Goal: Task Accomplishment & Management: Use online tool/utility

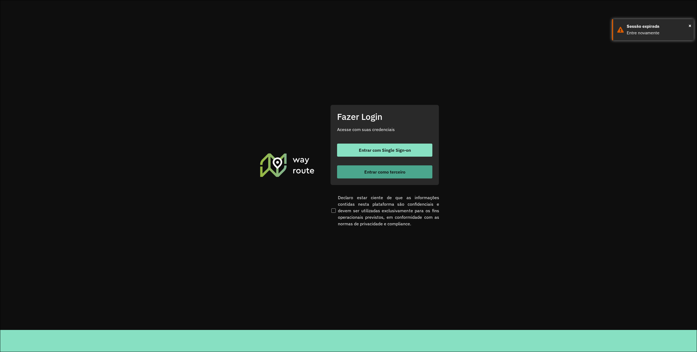
click at [381, 172] on span "Entrar como terceiro" at bounding box center [384, 172] width 41 height 4
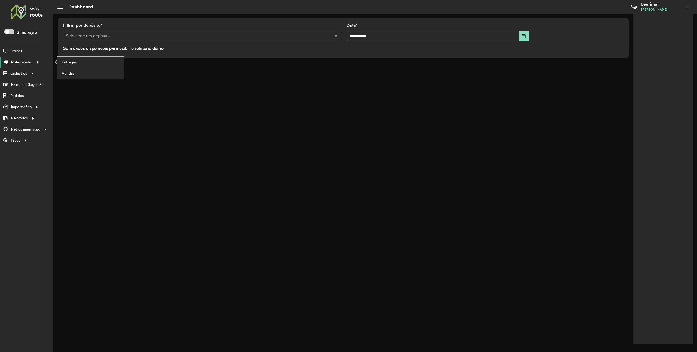
click at [25, 63] on span "Roteirizador" at bounding box center [22, 62] width 22 height 6
click at [79, 60] on link "Entregas" at bounding box center [90, 62] width 67 height 11
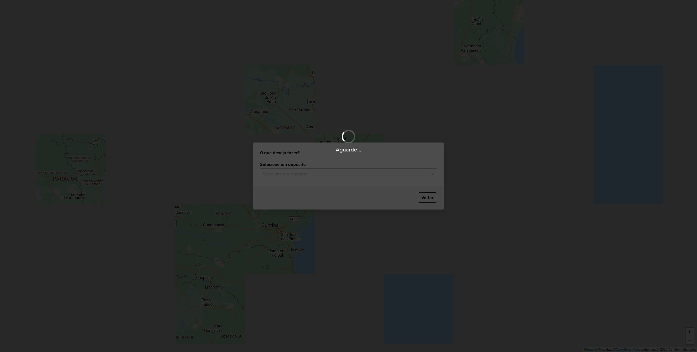
click at [314, 173] on div "Aguarde..." at bounding box center [348, 176] width 697 height 352
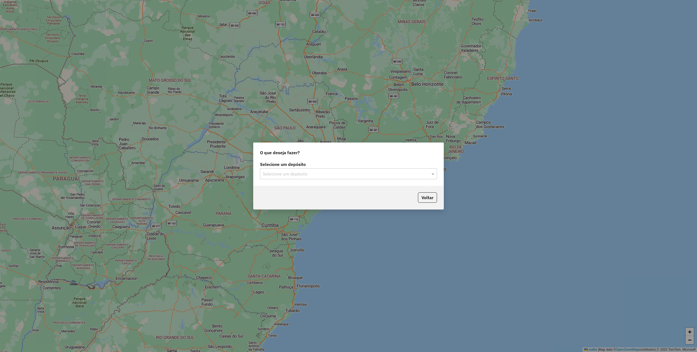
click at [315, 171] on input "text" at bounding box center [343, 174] width 161 height 7
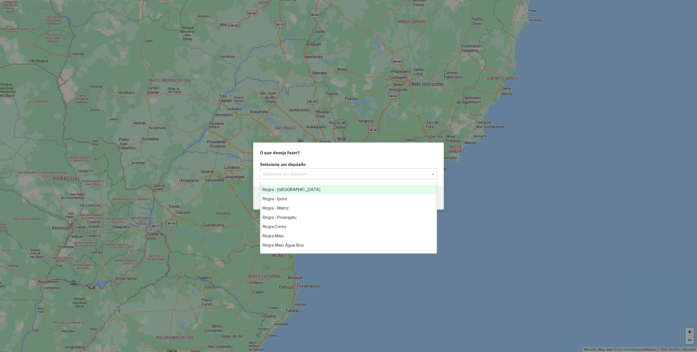
click at [310, 189] on div "Regra - [GEOGRAPHIC_DATA]" at bounding box center [348, 189] width 176 height 9
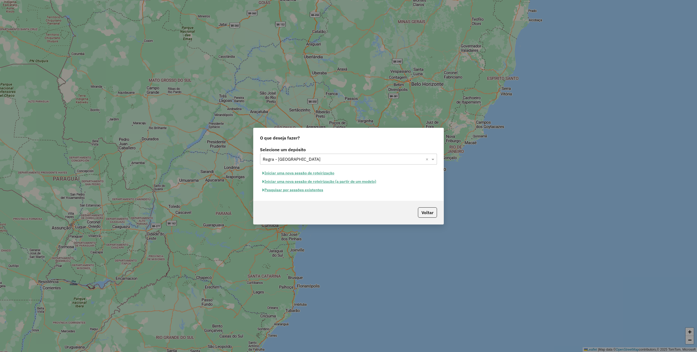
click at [293, 191] on button "Pesquisar por sessões existentes" at bounding box center [293, 190] width 66 height 8
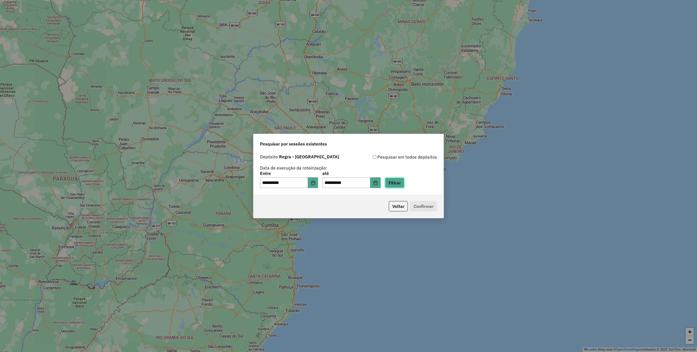
click at [400, 181] on button "Filtrar" at bounding box center [394, 183] width 19 height 10
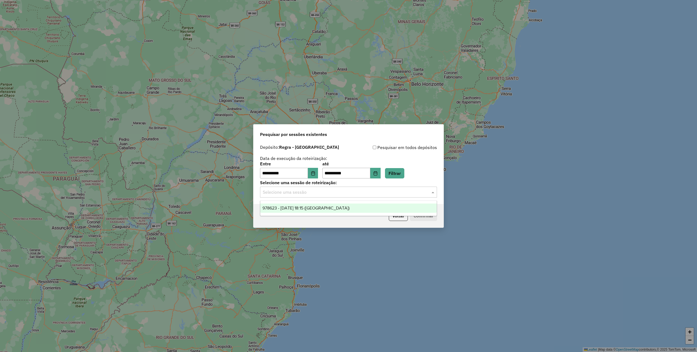
click at [330, 191] on input "text" at bounding box center [343, 192] width 161 height 7
click at [344, 203] on ng-dropdown-panel "978623 - [DATE] 18:15 ([GEOGRAPHIC_DATA])" at bounding box center [348, 208] width 177 height 16
click at [348, 204] on div "978623 - [DATE] 18:15 ([GEOGRAPHIC_DATA])" at bounding box center [348, 207] width 176 height 9
click at [426, 217] on button "Confirmar" at bounding box center [423, 215] width 27 height 10
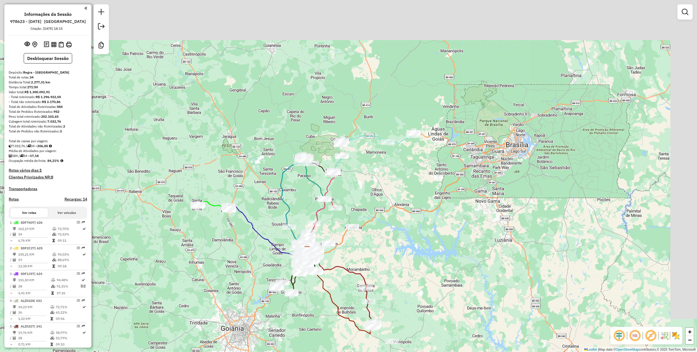
drag, startPoint x: 420, startPoint y: 109, endPoint x: 378, endPoint y: 183, distance: 84.4
click at [378, 183] on div "Janela de atendimento Grade de atendimento Capacidade Transportadoras Veículos …" at bounding box center [348, 176] width 697 height 352
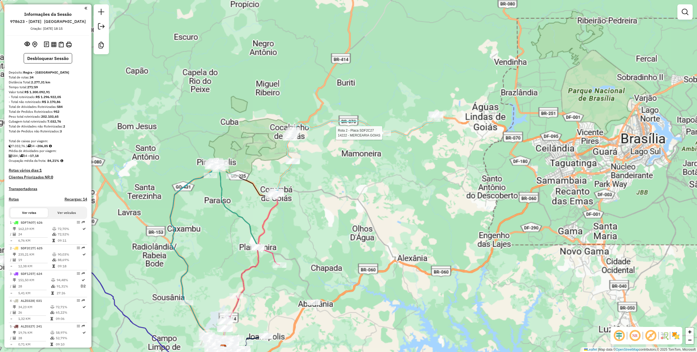
click at [384, 136] on div at bounding box center [384, 132] width 14 height 5
select select "**********"
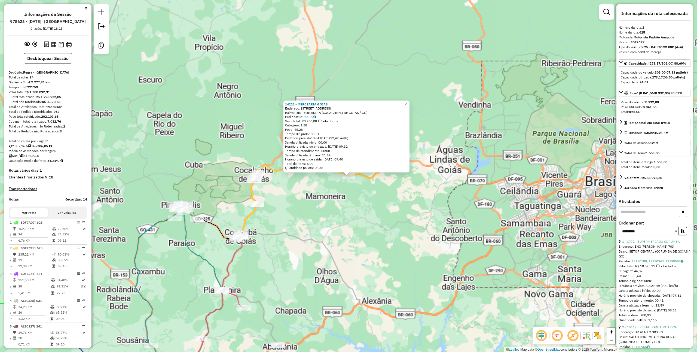
click at [341, 168] on div "Quantidade pallets: 0,038" at bounding box center [346, 168] width 123 height 4
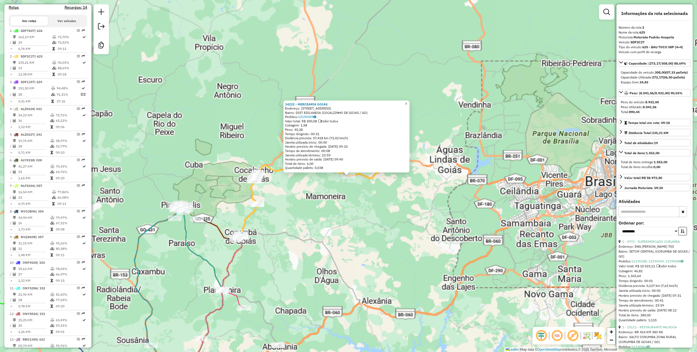
scroll to position [240, 0]
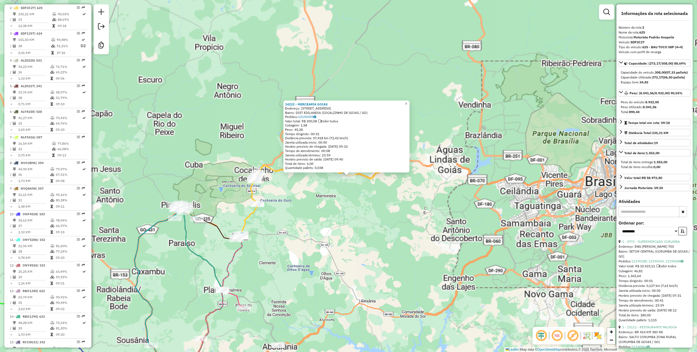
click at [281, 216] on div "14222 - MERCEARIA GOIAS Endereço: Avenida Bela Vista 29 Bairro: DIST EDILANDIA …" at bounding box center [348, 176] width 697 height 352
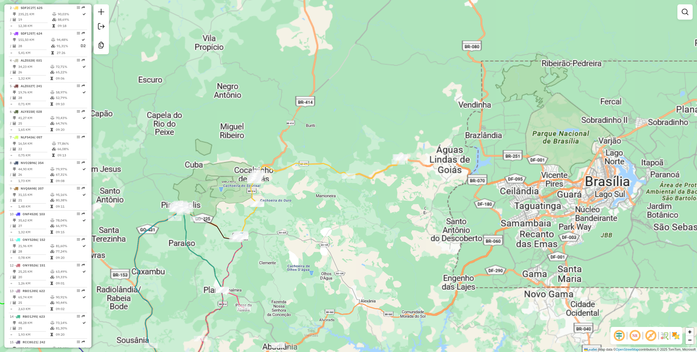
click at [281, 166] on div "Janela de atendimento Grade de atendimento Capacidade Transportadoras Veículos …" at bounding box center [348, 176] width 697 height 352
click at [284, 169] on icon at bounding box center [320, 197] width 161 height 80
select select "**********"
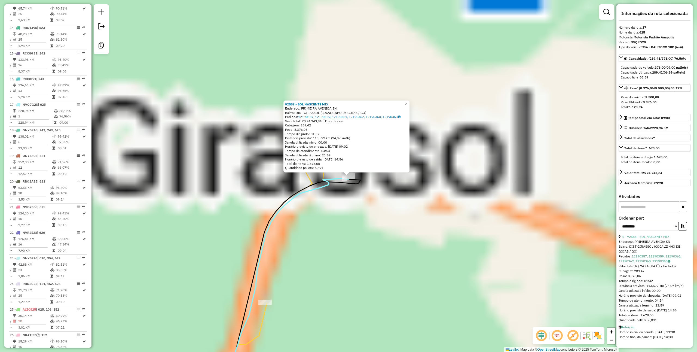
scroll to position [626, 0]
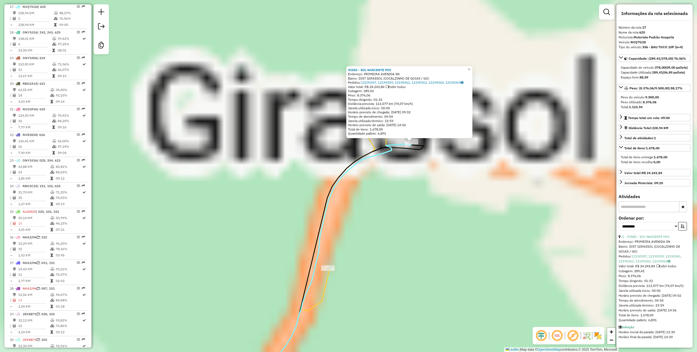
drag, startPoint x: 373, startPoint y: 232, endPoint x: 436, endPoint y: 198, distance: 71.6
click at [436, 198] on div "92583 - SOL NASCENTE MIX Endereço: PRIMEIRA AVENIDA SN Bairro: DIST GIRASSOL (C…" at bounding box center [348, 176] width 697 height 352
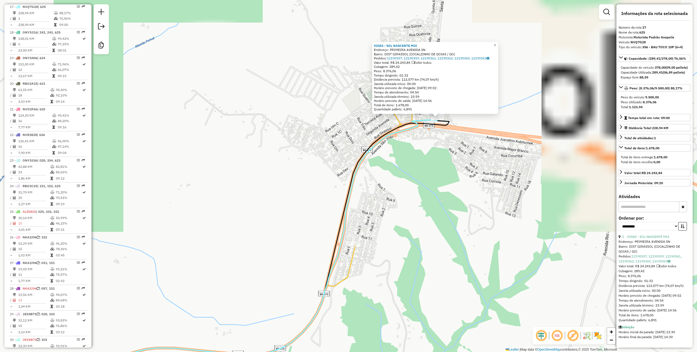
drag, startPoint x: 420, startPoint y: 199, endPoint x: 445, endPoint y: 153, distance: 53.0
click at [448, 157] on div "92583 - SOL NASCENTE MIX Endereço: PRIMEIRA AVENIDA SN Bairro: DIST GIRASSOL (C…" at bounding box center [348, 176] width 697 height 352
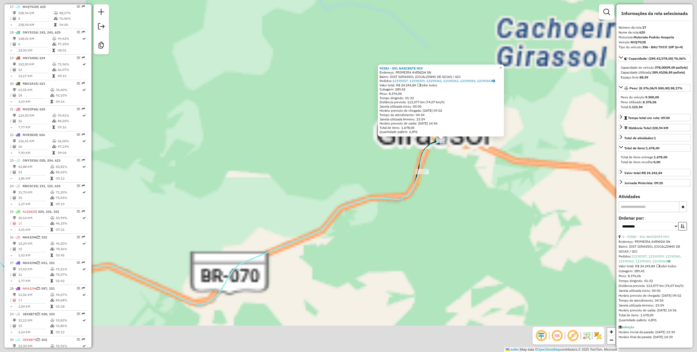
click at [454, 160] on div "92583 - SOL NASCENTE MIX Endereço: PRIMEIRA AVENIDA SN Bairro: DIST GIRASSOL (C…" at bounding box center [348, 176] width 697 height 352
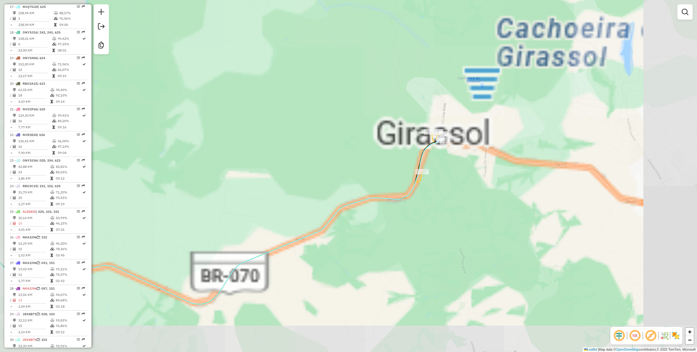
drag, startPoint x: 440, startPoint y: 182, endPoint x: 485, endPoint y: 128, distance: 70.6
click at [485, 129] on div "Rota 2 - Placa SDF2C27 20224 - MERCEARIA MOISES Rota 2 - Placa SDF2C27 12976 - …" at bounding box center [348, 176] width 697 height 352
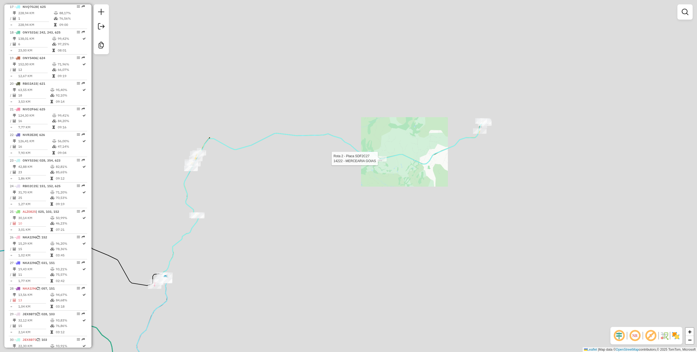
select select "**********"
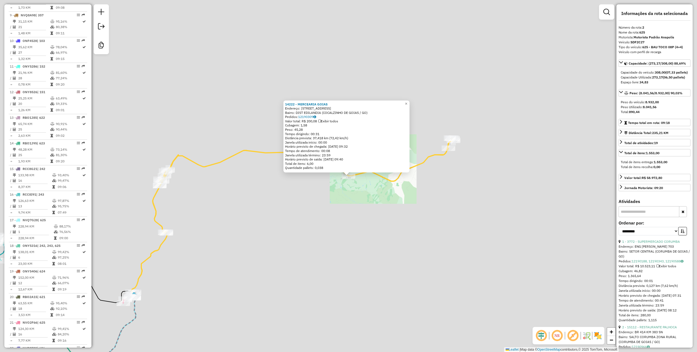
scroll to position [240, 0]
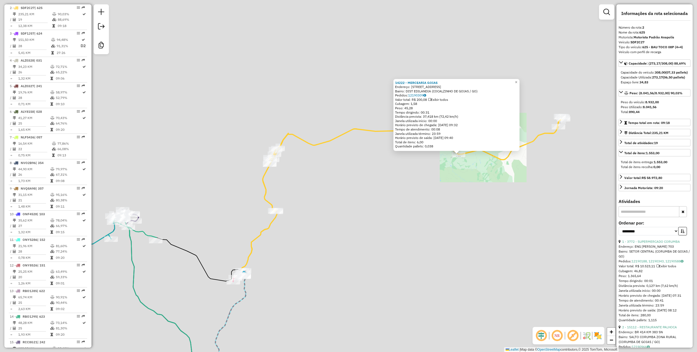
drag, startPoint x: 207, startPoint y: 237, endPoint x: 317, endPoint y: 215, distance: 112.3
click at [317, 215] on div "14222 - MERCEARIA GOIAS Endereço: Avenida Bela Vista 29 Bairro: DIST EDILANDIA …" at bounding box center [348, 176] width 697 height 352
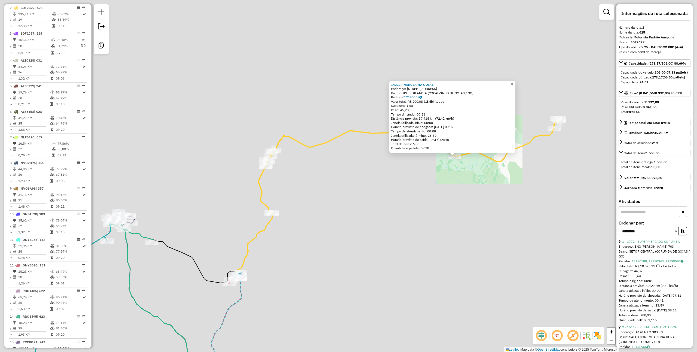
drag, startPoint x: 453, startPoint y: 169, endPoint x: 382, endPoint y: 194, distance: 75.2
click at [382, 194] on div "14222 - MERCEARIA GOIAS Endereço: Avenida Bela Vista 29 Bairro: DIST EDILANDIA …" at bounding box center [348, 176] width 697 height 352
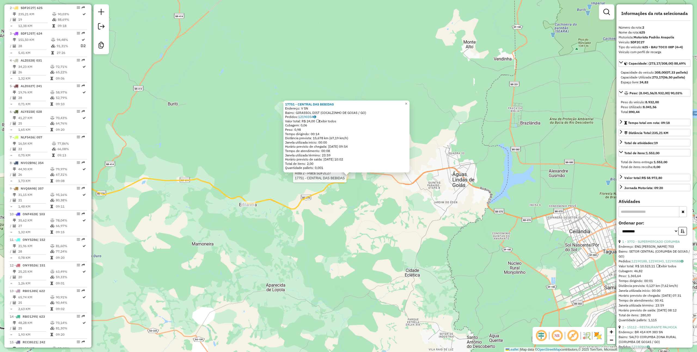
click at [354, 195] on div "Rota 2 - Placa SDF2C27 17751 - CENTRAL DAS BEBIDAS 17751 - CENTRAL DAS BEBIDAS …" at bounding box center [348, 176] width 697 height 352
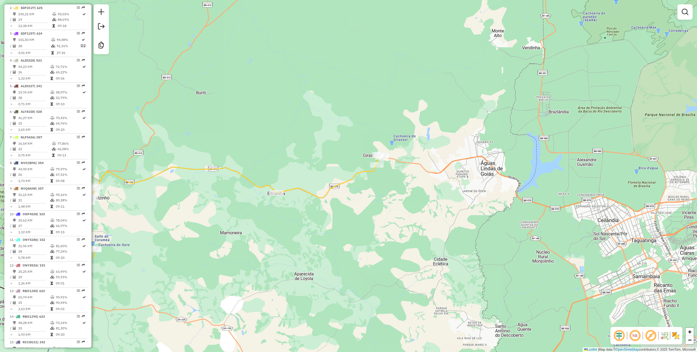
drag, startPoint x: 355, startPoint y: 221, endPoint x: 513, endPoint y: 147, distance: 174.7
click at [513, 147] on div "Janela de atendimento Grade de atendimento Capacidade Transportadoras Veículos …" at bounding box center [348, 176] width 697 height 352
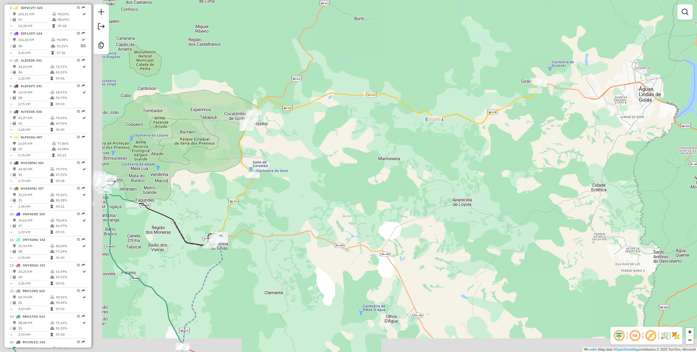
drag, startPoint x: 400, startPoint y: 191, endPoint x: 420, endPoint y: 54, distance: 138.0
click at [420, 55] on div "Janela de atendimento Grade de atendimento Capacidade Transportadoras Veículos …" at bounding box center [348, 176] width 697 height 352
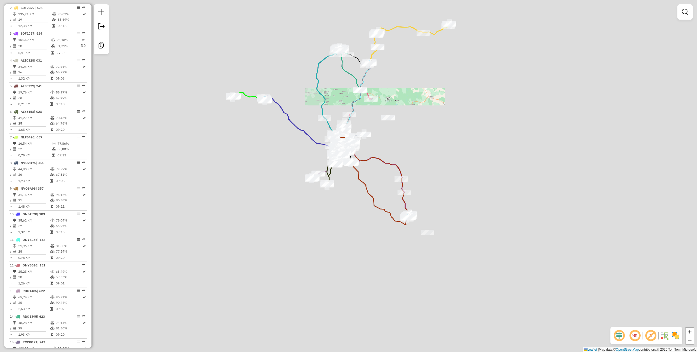
drag, startPoint x: 454, startPoint y: 146, endPoint x: 445, endPoint y: 142, distance: 10.0
click at [452, 144] on div "Janela de atendimento Grade de atendimento Capacidade Transportadoras Veículos …" at bounding box center [348, 176] width 697 height 352
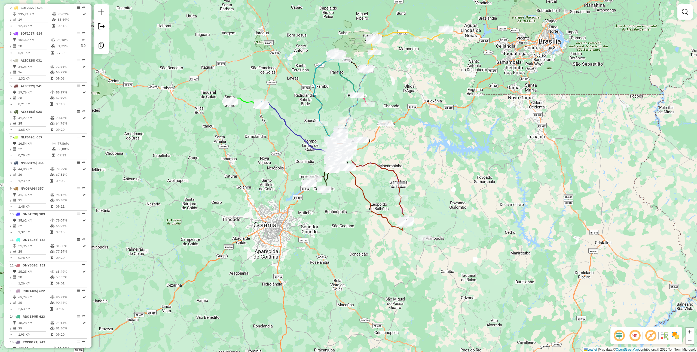
drag, startPoint x: 401, startPoint y: 68, endPoint x: 415, endPoint y: 136, distance: 70.1
click at [393, 170] on div "Janela de atendimento Grade de atendimento Capacidade Transportadoras Veículos …" at bounding box center [348, 176] width 697 height 352
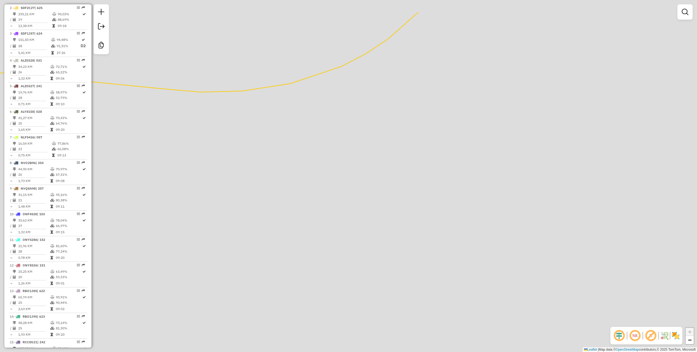
drag, startPoint x: 482, startPoint y: 122, endPoint x: 389, endPoint y: 301, distance: 201.4
click at [396, 317] on div "Janela de atendimento Grade de atendimento Capacidade Transportadoras Veículos …" at bounding box center [348, 176] width 697 height 352
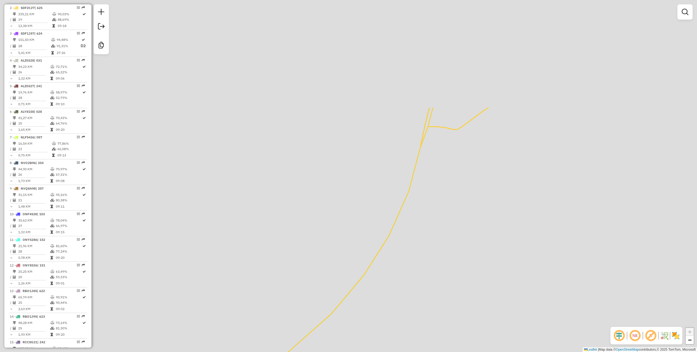
drag, startPoint x: 507, startPoint y: 128, endPoint x: 455, endPoint y: 271, distance: 152.4
click at [462, 299] on div "Janela de atendimento Grade de atendimento Capacidade Transportadoras Veículos …" at bounding box center [348, 176] width 697 height 352
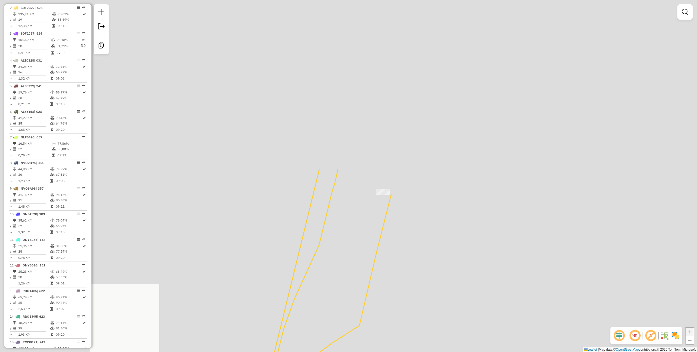
drag, startPoint x: 524, startPoint y: 192, endPoint x: 418, endPoint y: 300, distance: 150.9
click at [421, 324] on div "Janela de atendimento Grade de atendimento Capacidade Transportadoras Veículos …" at bounding box center [348, 176] width 697 height 352
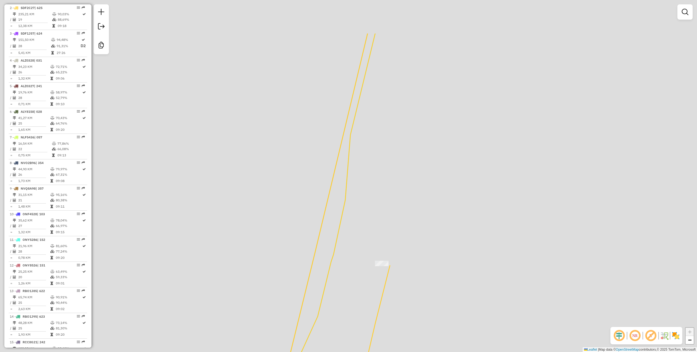
drag, startPoint x: 543, startPoint y: 167, endPoint x: 552, endPoint y: 216, distance: 50.2
click at [552, 216] on div "Janela de atendimento Grade de atendimento Capacidade Transportadoras Veículos …" at bounding box center [348, 176] width 697 height 352
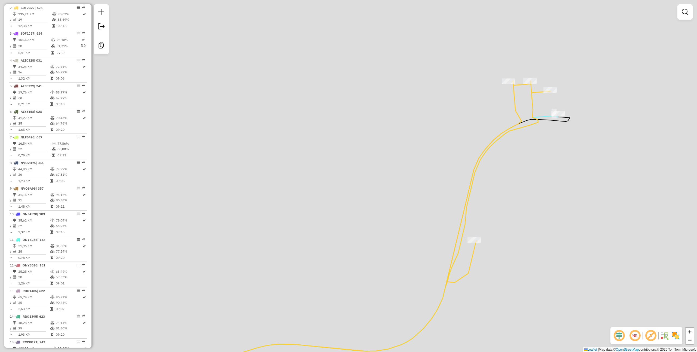
drag, startPoint x: 565, startPoint y: 172, endPoint x: 532, endPoint y: 188, distance: 36.4
click at [532, 188] on div "Janela de atendimento Grade de atendimento Capacidade Transportadoras Veículos …" at bounding box center [348, 176] width 697 height 352
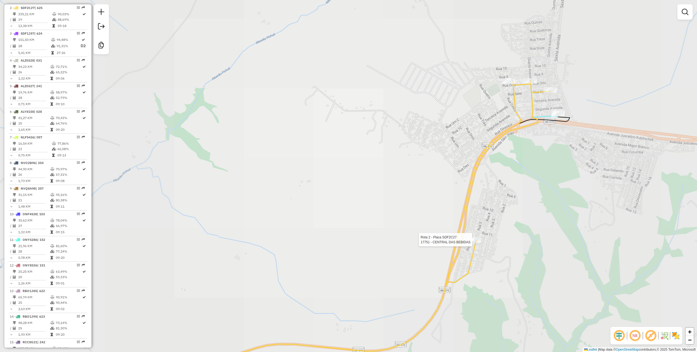
select select "**********"
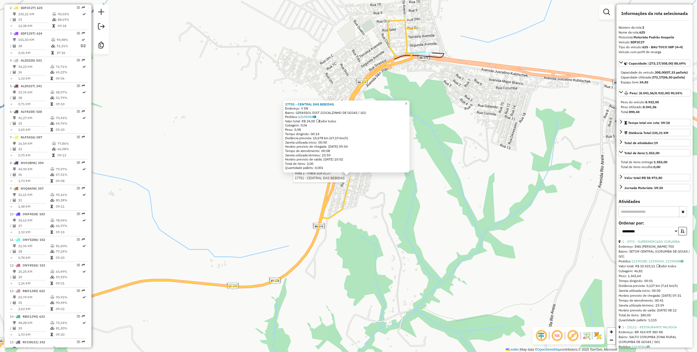
drag, startPoint x: 365, startPoint y: 8, endPoint x: 342, endPoint y: 71, distance: 67.5
click at [342, 71] on div "Rota 2 - Placa SDF2C27 17751 - CENTRAL DAS BEBIDAS 17751 - CENTRAL DAS BEBIDAS …" at bounding box center [348, 176] width 697 height 352
